Goal: Information Seeking & Learning: Learn about a topic

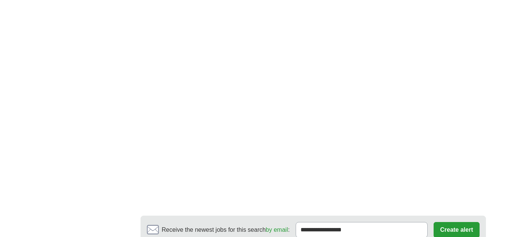
scroll to position [743, 0]
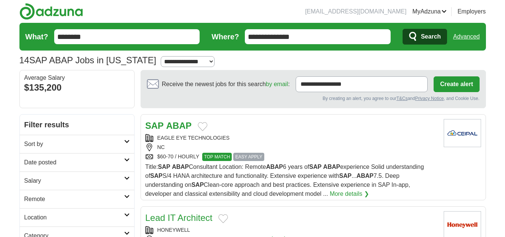
click at [128, 159] on icon at bounding box center [127, 160] width 6 height 4
click at [47, 200] on link "Last 7 days" at bounding box center [76, 201] width 105 height 9
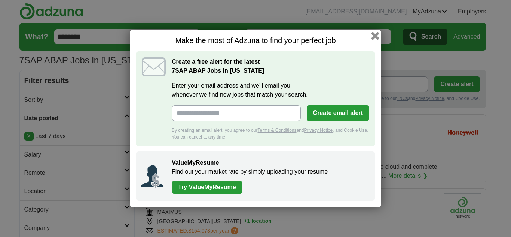
click at [375, 36] on button "button" at bounding box center [375, 36] width 8 height 8
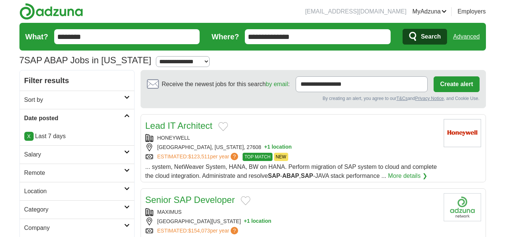
click at [309, 37] on input "**********" at bounding box center [318, 36] width 146 height 15
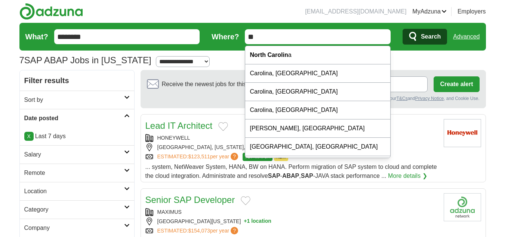
type input "*"
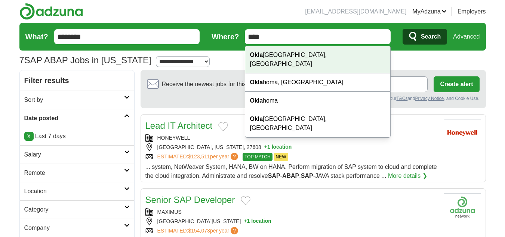
click at [309, 51] on div "Okla homa City, OK" at bounding box center [317, 59] width 145 height 27
type input "**********"
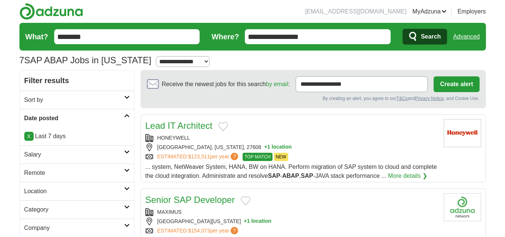
click at [431, 36] on span "Search" at bounding box center [431, 36] width 20 height 15
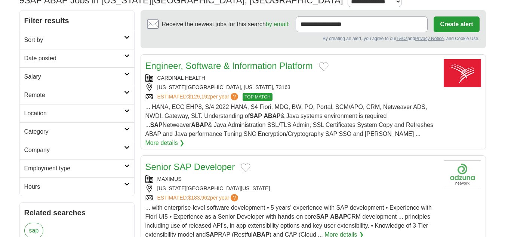
scroll to position [75, 0]
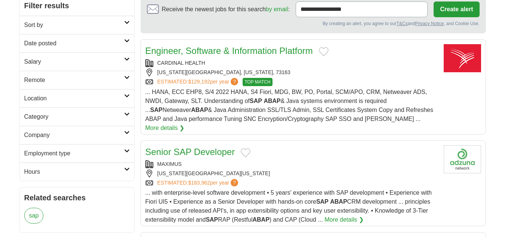
click at [198, 147] on link "Senior SAP Developer" at bounding box center [190, 152] width 90 height 10
